Goal: Information Seeking & Learning: Learn about a topic

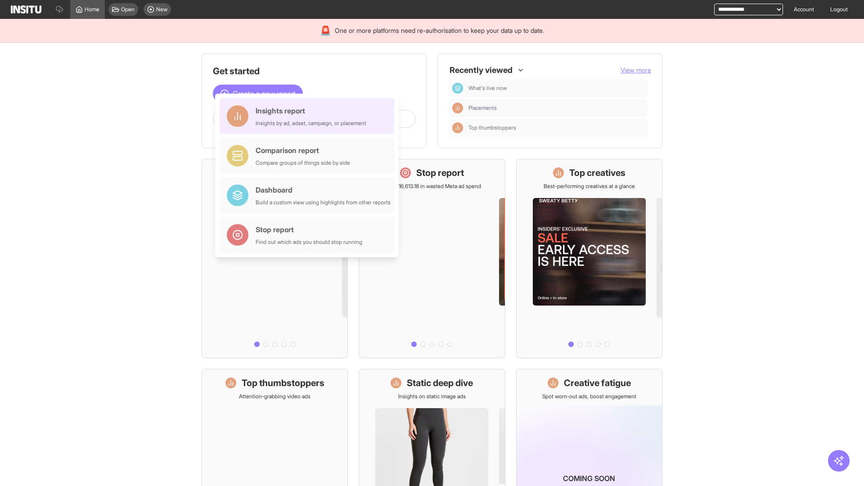
click at [309, 116] on div "Insights report Insights by ad, adset, campaign, or placement" at bounding box center [311, 116] width 111 height 22
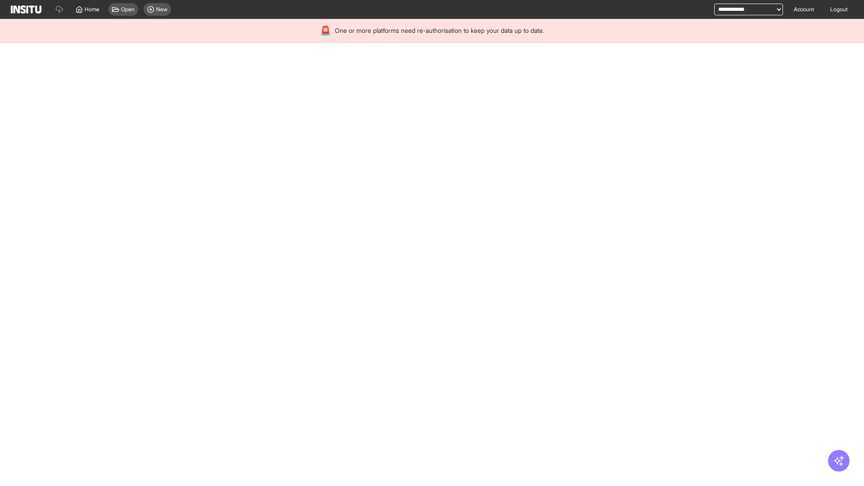
select select "**"
